Goal: Task Accomplishment & Management: Use online tool/utility

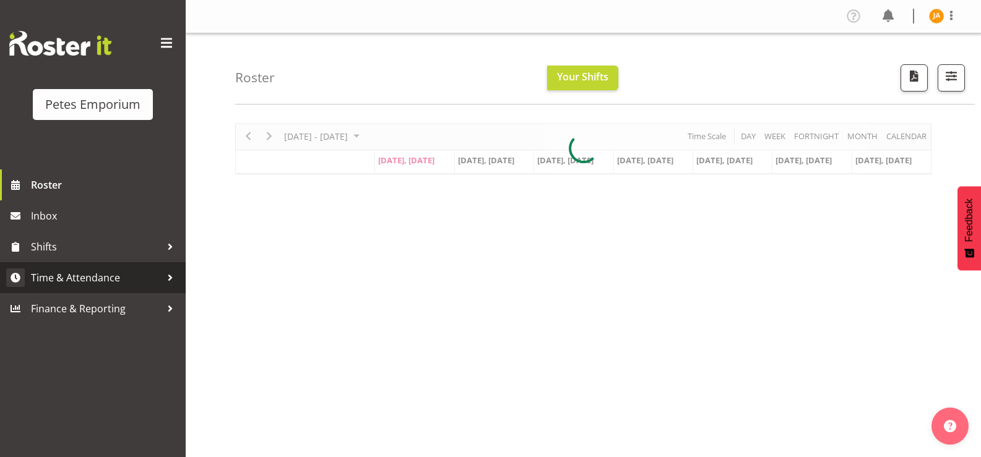
click at [83, 279] on span "Time & Attendance" at bounding box center [96, 278] width 130 height 19
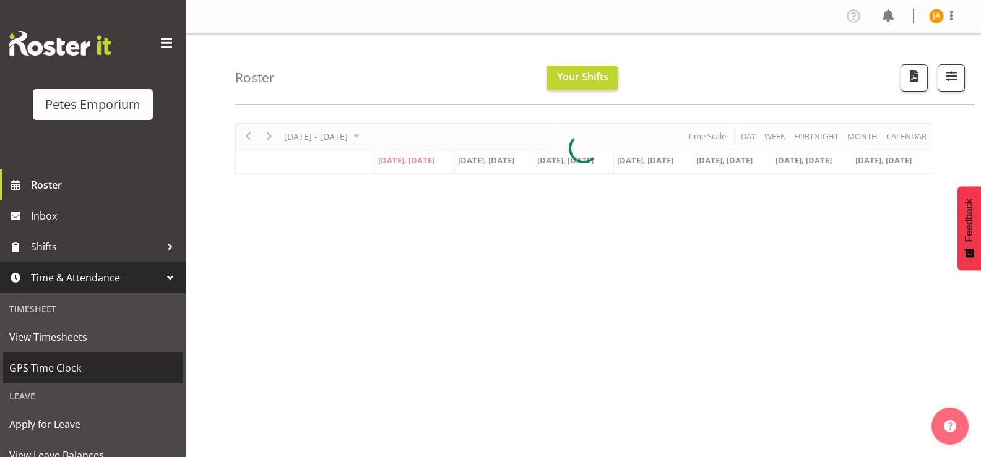
click at [65, 367] on span "GPS Time Clock" at bounding box center [92, 368] width 167 height 19
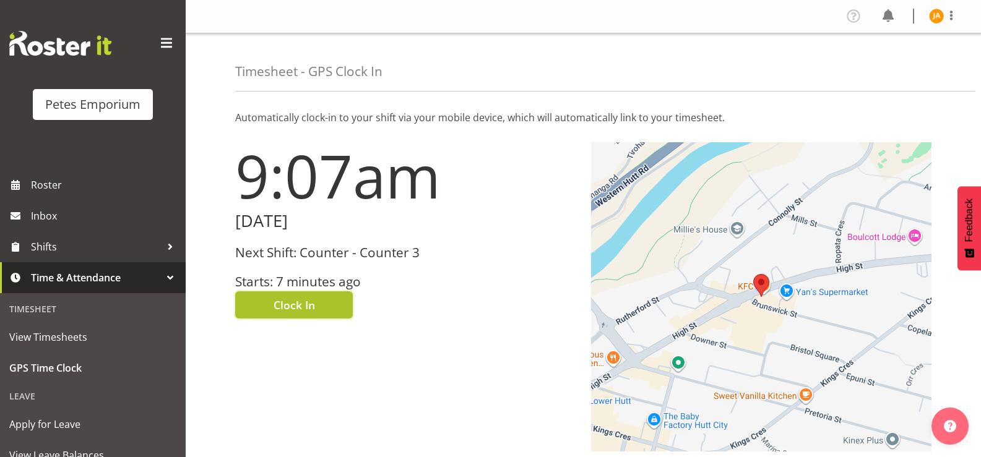
click at [309, 308] on span "Clock In" at bounding box center [294, 305] width 41 height 16
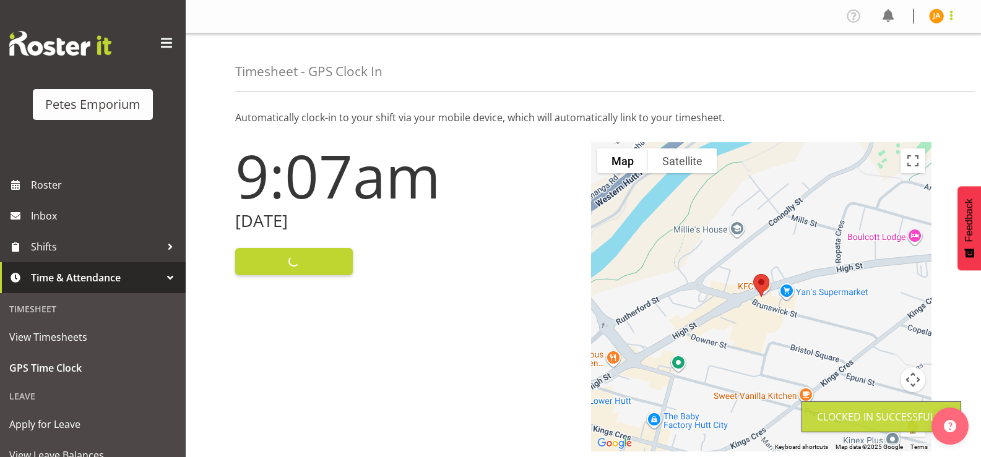
click at [949, 13] on span at bounding box center [951, 15] width 15 height 15
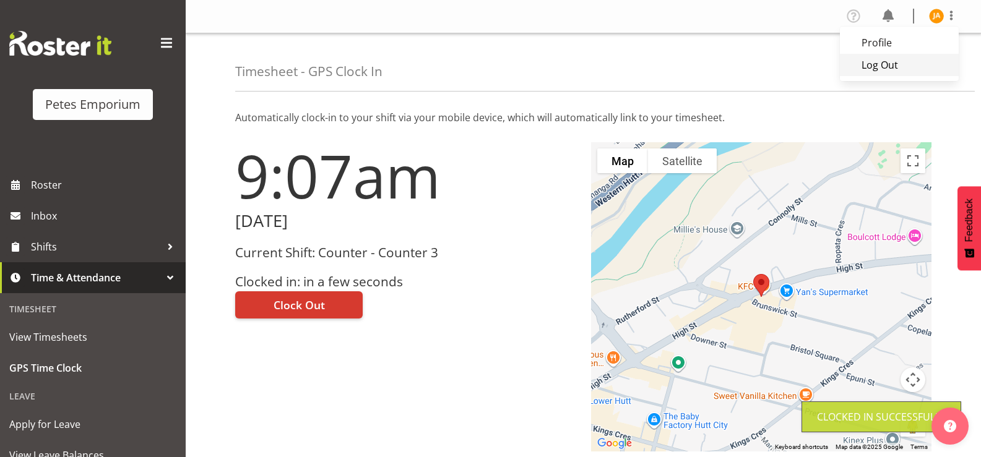
click at [885, 65] on link "Log Out" at bounding box center [899, 65] width 119 height 22
